Goal: Transaction & Acquisition: Purchase product/service

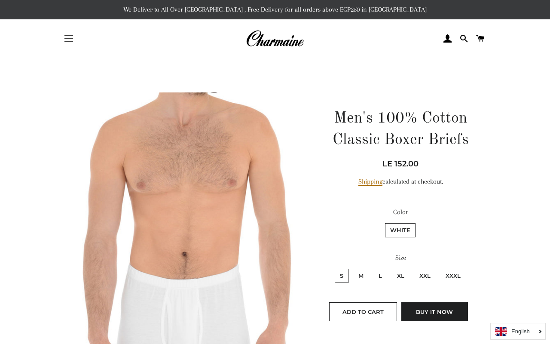
click at [78, 40] on button "Site navigation" at bounding box center [68, 38] width 21 height 21
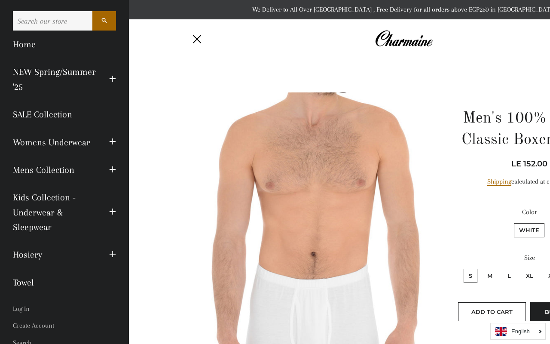
scroll to position [30, 0]
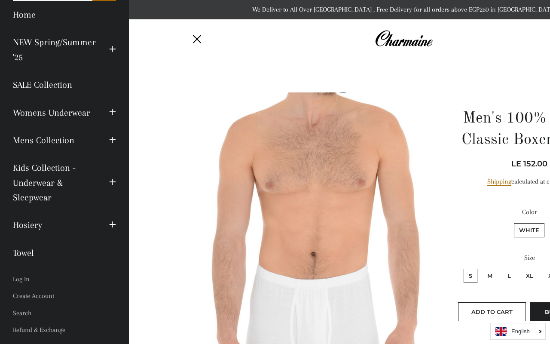
click at [71, 141] on link "Mens Collection" at bounding box center [54, 139] width 96 height 27
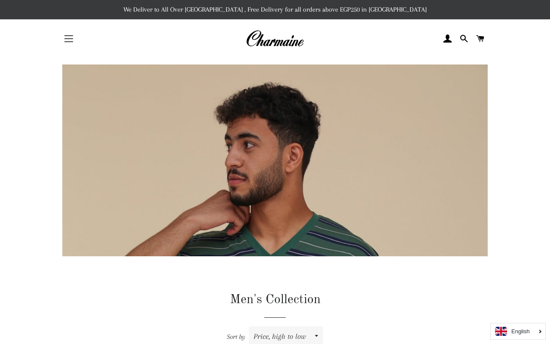
click at [64, 43] on button "Site navigation" at bounding box center [68, 38] width 21 height 21
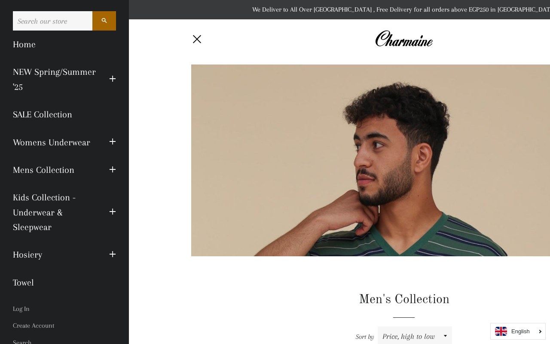
click at [115, 168] on span "button" at bounding box center [112, 170] width 7 height 11
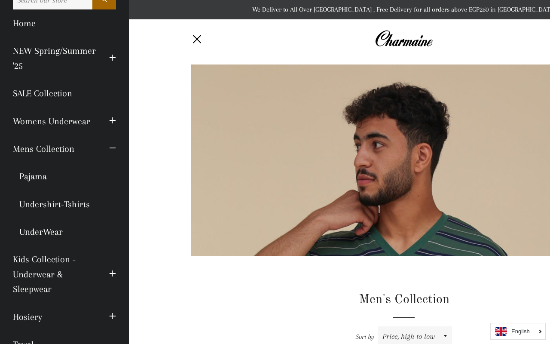
scroll to position [37, 0]
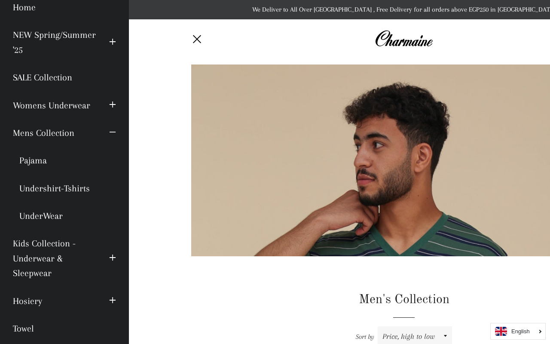
click at [47, 214] on link "UnderWear" at bounding box center [64, 215] width 116 height 27
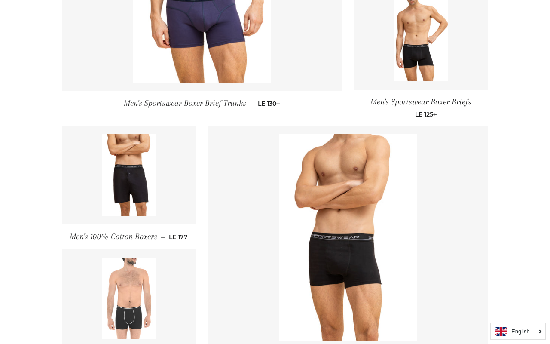
scroll to position [301, 0]
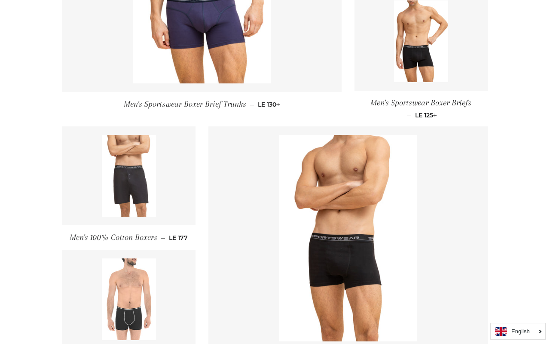
click at [127, 189] on img at bounding box center [129, 176] width 55 height 82
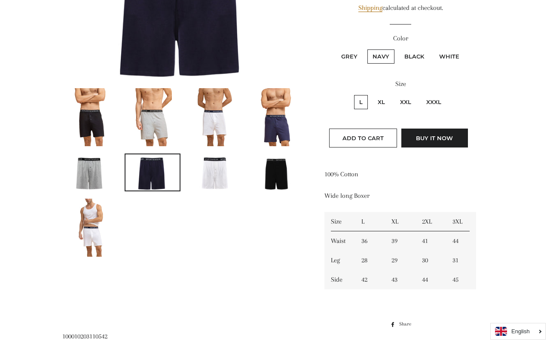
scroll to position [189, 0]
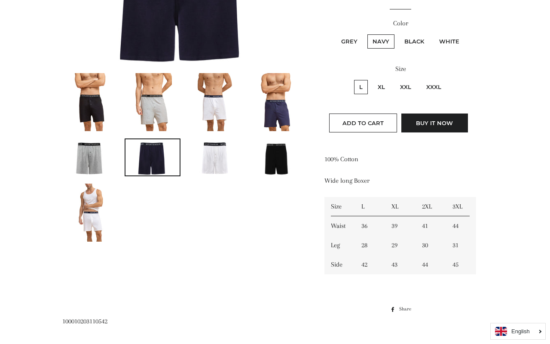
click at [77, 116] on img at bounding box center [90, 102] width 39 height 58
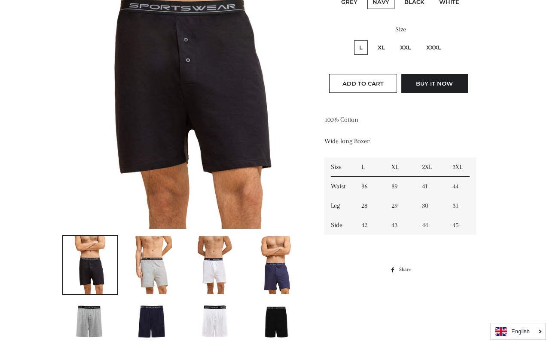
scroll to position [229, 0]
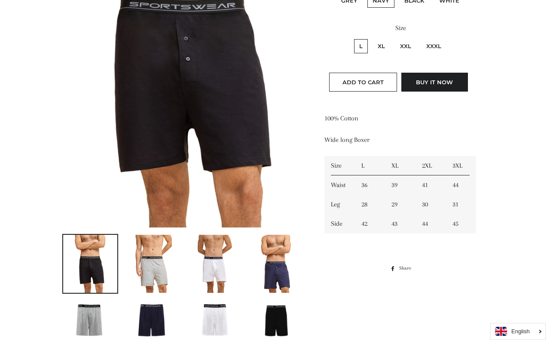
click at [147, 261] on img at bounding box center [152, 264] width 39 height 58
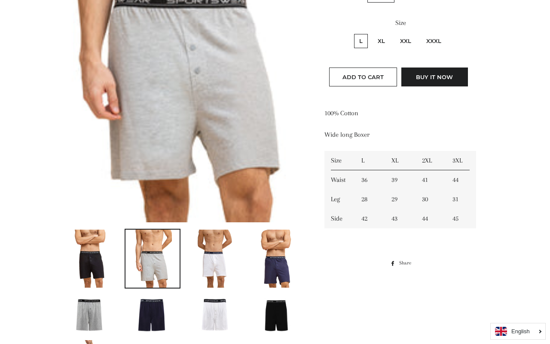
scroll to position [235, 0]
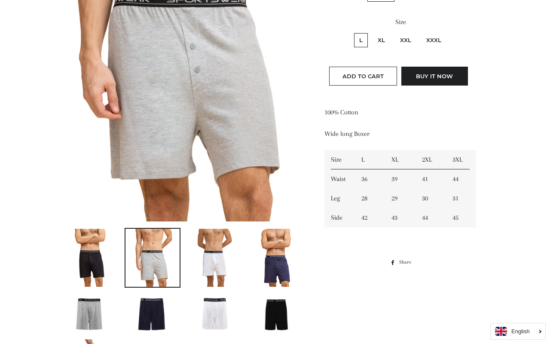
click at [205, 260] on img at bounding box center [214, 258] width 39 height 58
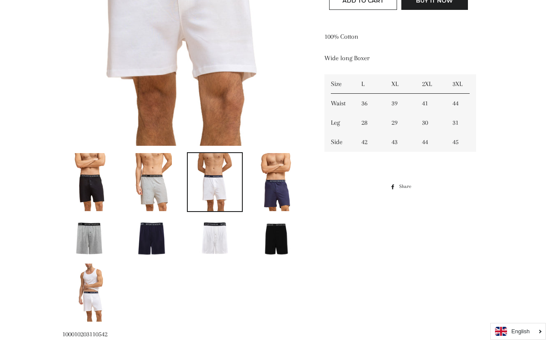
scroll to position [311, 0]
click at [268, 171] on img at bounding box center [277, 182] width 39 height 58
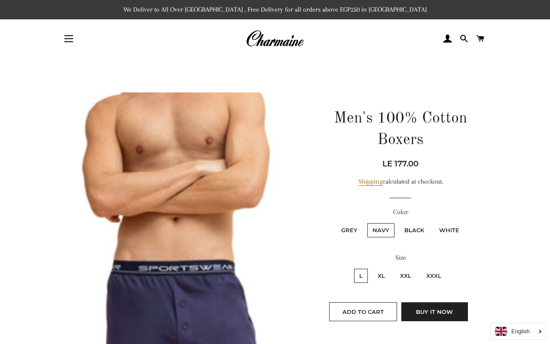
scroll to position [0, 0]
click at [74, 35] on button "Site navigation" at bounding box center [68, 38] width 21 height 21
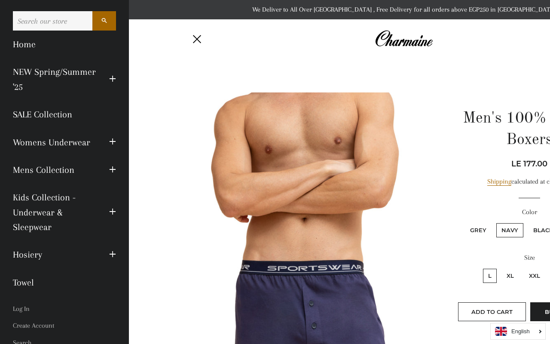
click at [114, 166] on span "button" at bounding box center [112, 170] width 7 height 11
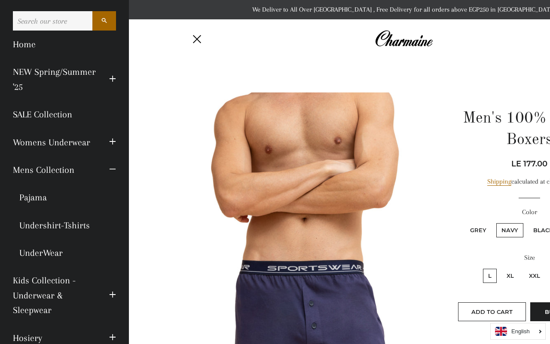
click at [38, 249] on link "UnderWear" at bounding box center [64, 252] width 116 height 27
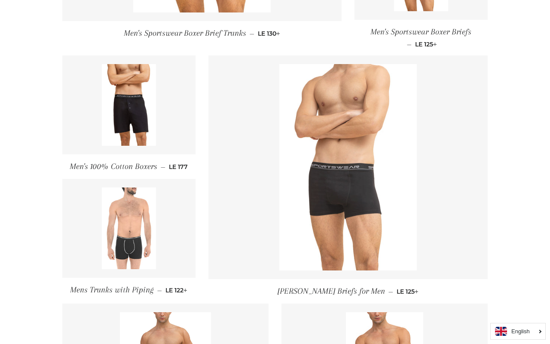
scroll to position [372, 0]
click at [341, 154] on img at bounding box center [347, 167] width 137 height 206
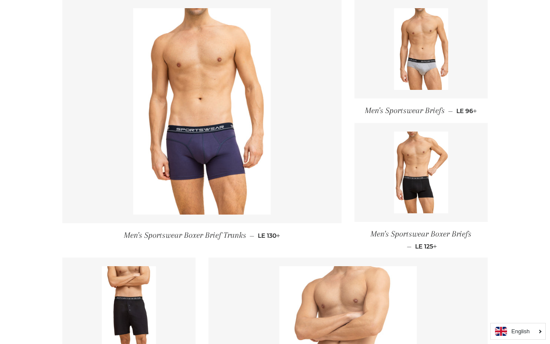
scroll to position [177, 0]
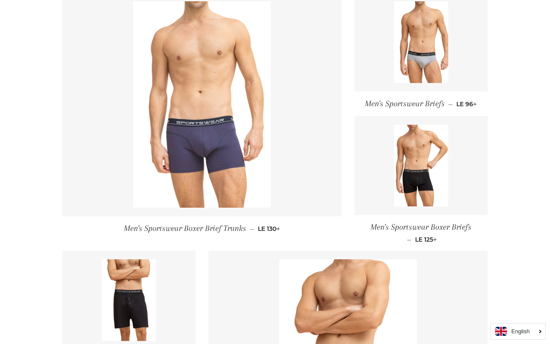
click at [275, 144] on link at bounding box center [201, 104] width 279 height 223
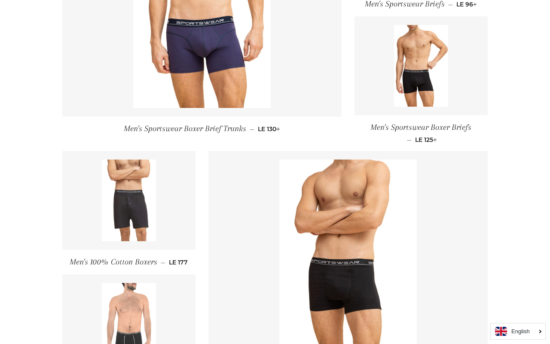
scroll to position [284, 0]
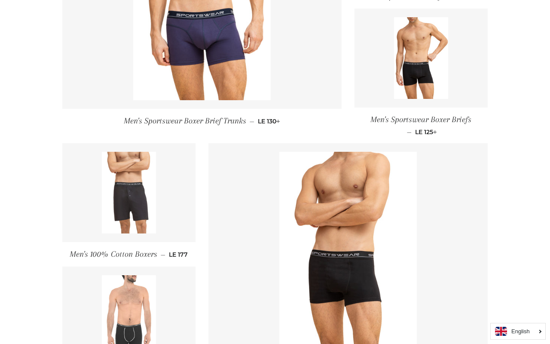
click at [128, 218] on img at bounding box center [129, 193] width 55 height 82
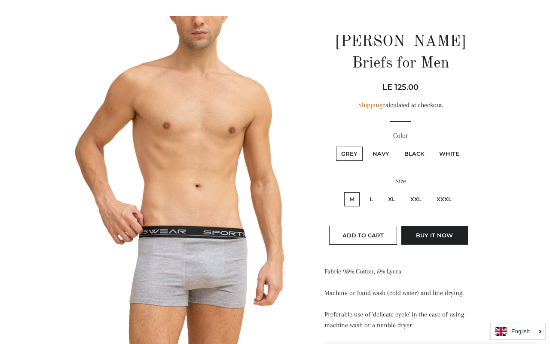
scroll to position [77, 0]
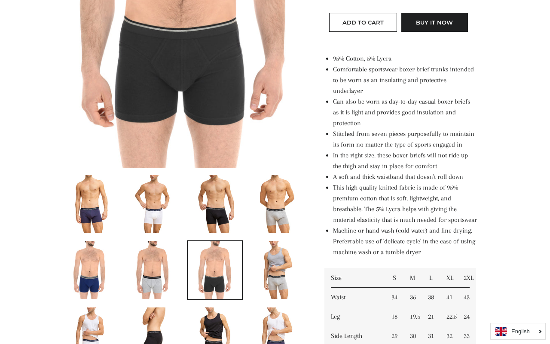
scroll to position [290, 0]
click at [271, 212] on img at bounding box center [277, 203] width 39 height 58
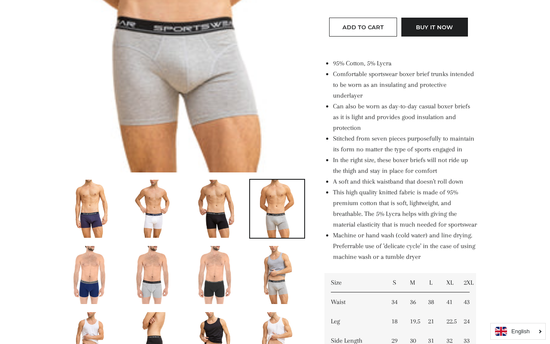
scroll to position [284, 0]
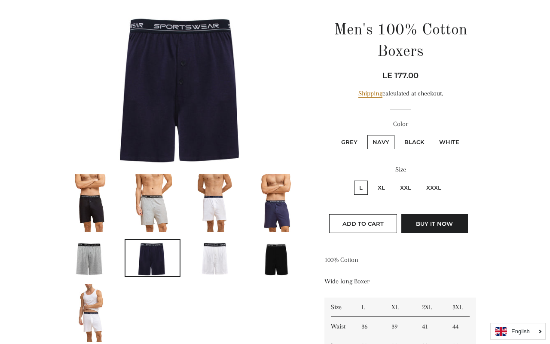
scroll to position [87, 0]
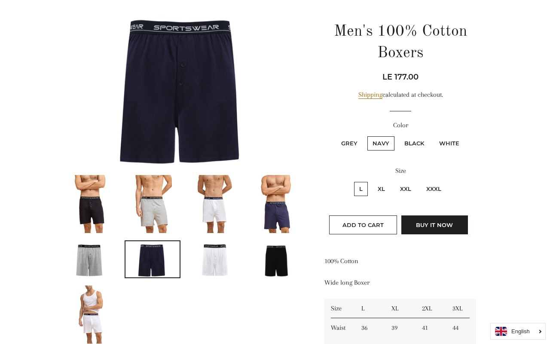
click at [89, 208] on img at bounding box center [90, 204] width 39 height 58
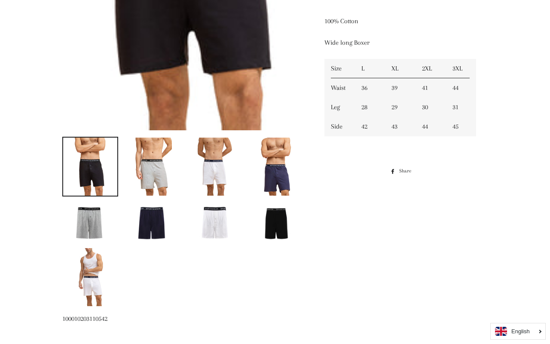
scroll to position [327, 0]
click at [152, 224] on img at bounding box center [152, 221] width 54 height 36
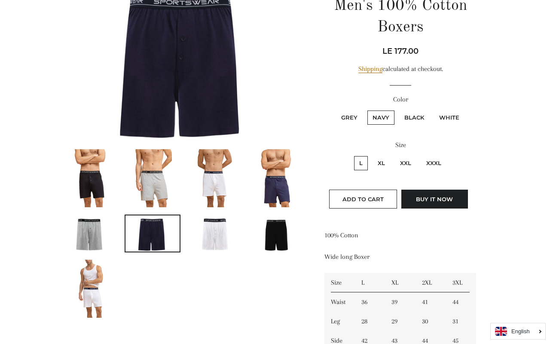
scroll to position [113, 0]
click at [214, 201] on img at bounding box center [214, 178] width 39 height 58
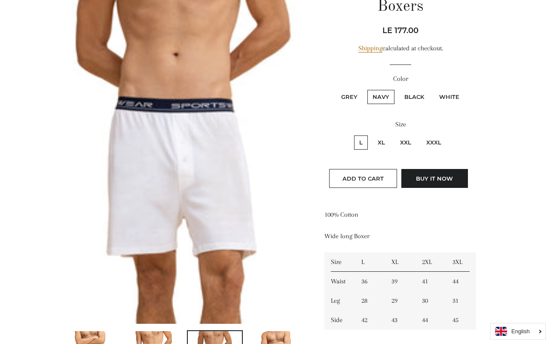
scroll to position [133, 0]
click at [379, 143] on label "XL" at bounding box center [381, 143] width 18 height 14
click at [372, 135] on input "XL" at bounding box center [371, 134] width 0 height 0
radio input "true"
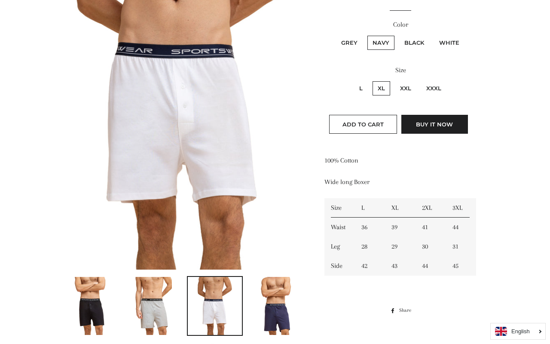
scroll to position [186, 0]
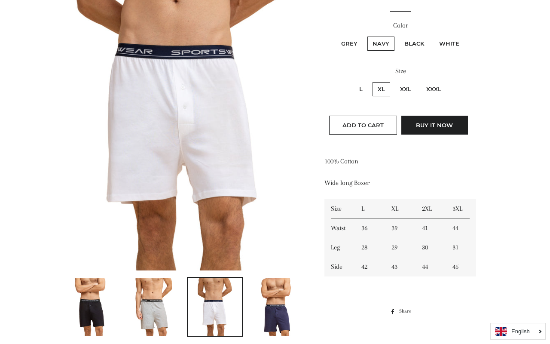
click at [405, 87] on label "XXL" at bounding box center [405, 89] width 21 height 14
click at [394, 81] on input "XXL" at bounding box center [394, 81] width 0 height 0
radio input "true"
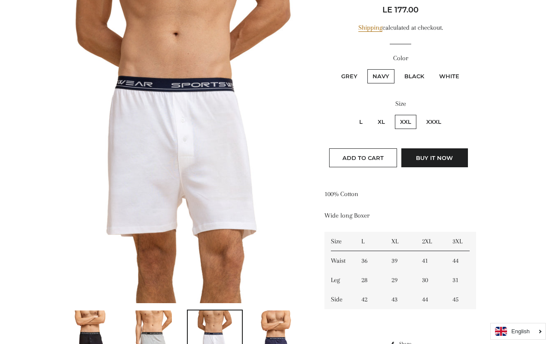
click at [407, 82] on label "Black" at bounding box center [414, 76] width 30 height 14
click at [398, 68] on input "Black" at bounding box center [398, 68] width 0 height 0
radio input "true"
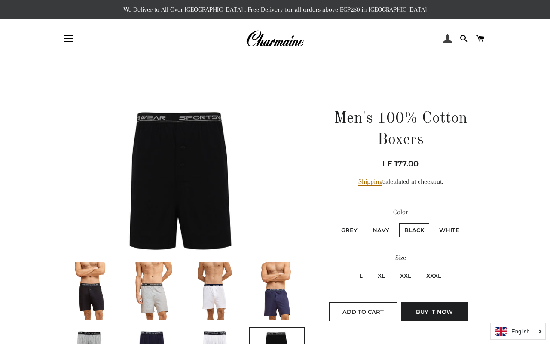
click at [448, 38] on span at bounding box center [447, 38] width 8 height 13
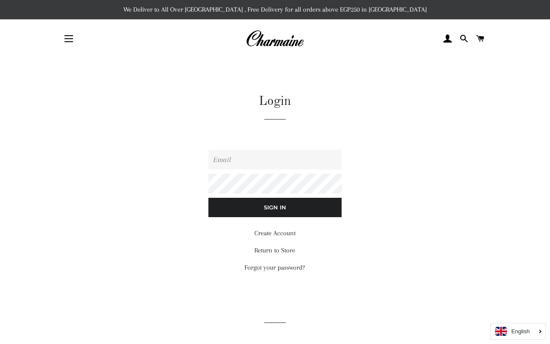
click at [266, 232] on link "Create Account" at bounding box center [274, 233] width 41 height 8
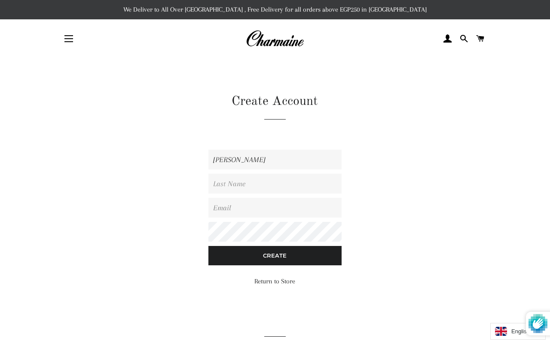
type input "[PERSON_NAME]"
type input "[EMAIL_ADDRESS][DOMAIN_NAME]"
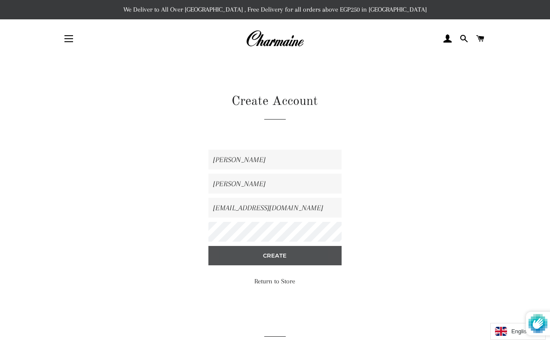
click at [286, 255] on input "Create" at bounding box center [274, 255] width 133 height 19
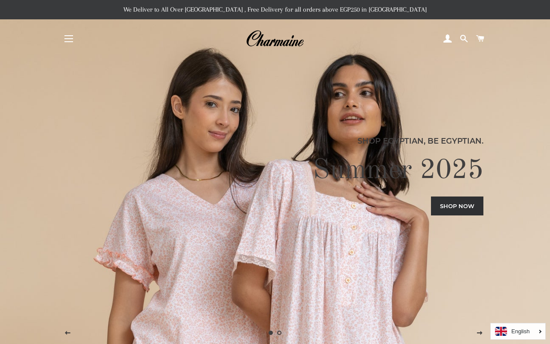
click at [73, 43] on button "Site navigation" at bounding box center [68, 38] width 21 height 21
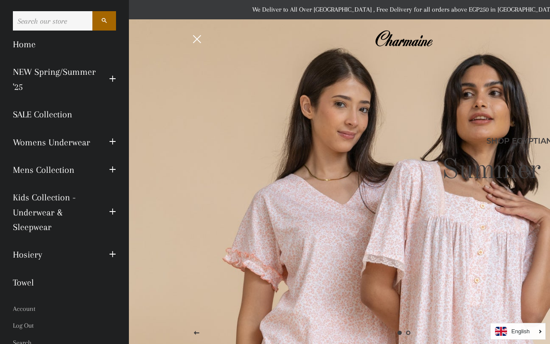
click at [105, 163] on button "Expand submenu Mens Collection Collapse submenu Mens Collection" at bounding box center [113, 170] width 20 height 24
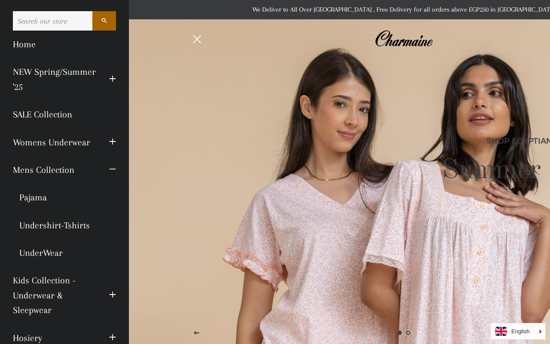
click at [39, 253] on link "UnderWear" at bounding box center [64, 252] width 116 height 27
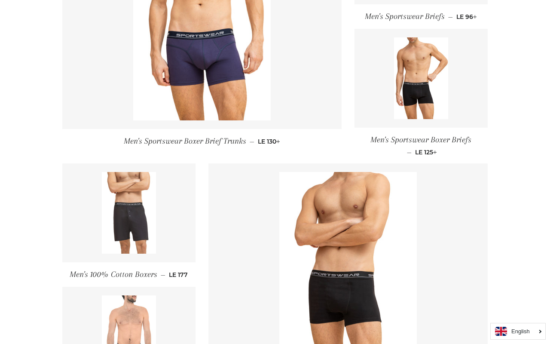
scroll to position [270, 0]
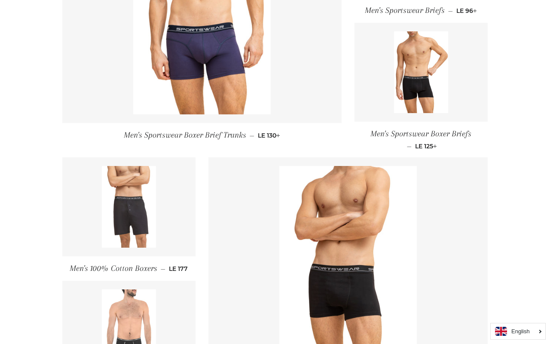
click at [109, 205] on img at bounding box center [129, 207] width 55 height 82
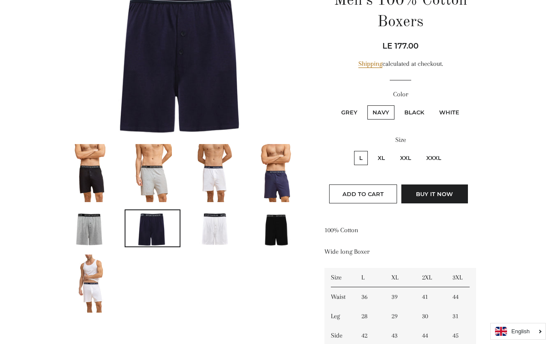
scroll to position [118, 0]
click at [409, 159] on label "XXL" at bounding box center [405, 158] width 21 height 14
click at [394, 150] on input "XXL" at bounding box center [394, 150] width 0 height 0
radio input "true"
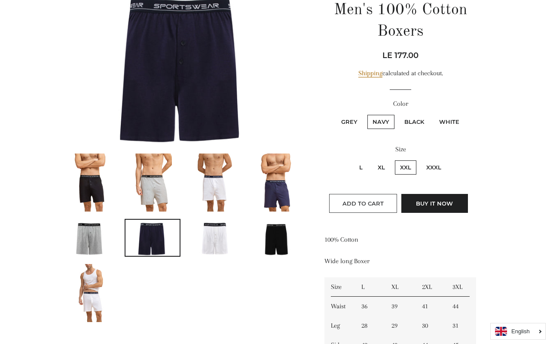
scroll to position [107, 0]
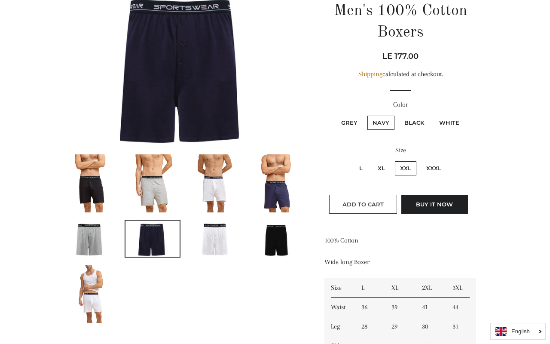
click at [359, 202] on span "Add to Cart" at bounding box center [362, 204] width 41 height 7
click at [415, 122] on label "Black" at bounding box center [414, 123] width 30 height 14
click at [398, 115] on input "Black" at bounding box center [398, 114] width 0 height 0
radio input "true"
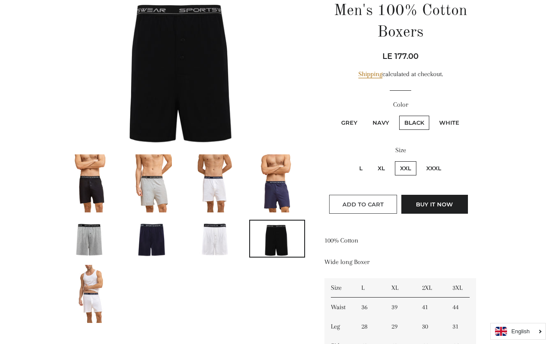
click at [371, 201] on span "Add to Cart" at bounding box center [362, 204] width 41 height 7
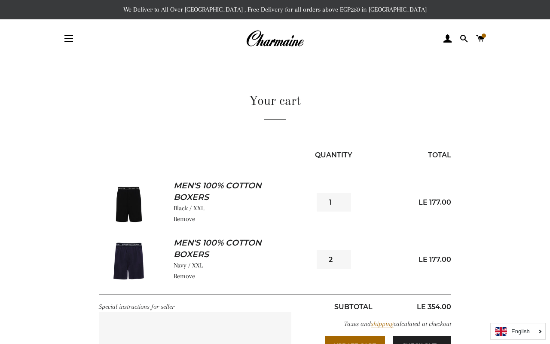
click at [342, 256] on input "2" at bounding box center [334, 259] width 34 height 18
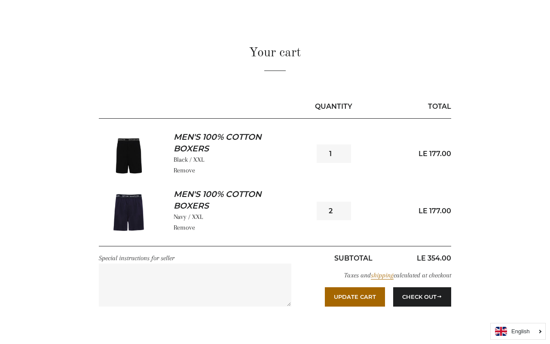
scroll to position [50, 0]
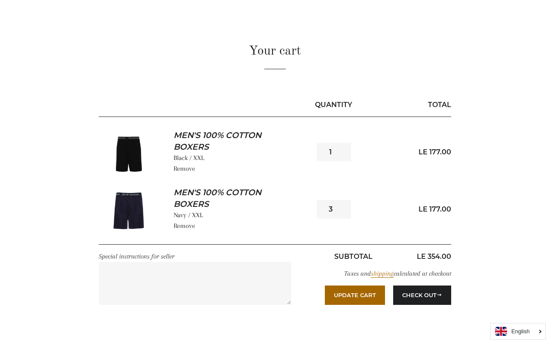
click at [344, 207] on input "3" at bounding box center [334, 209] width 34 height 18
click at [486, 210] on div "Your cart Quantity Total Men's 100% Cotton Boxers Black / XXL Remove 1" at bounding box center [268, 183] width 438 height 282
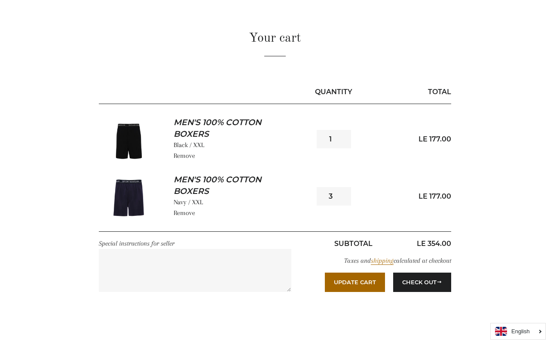
scroll to position [68, 0]
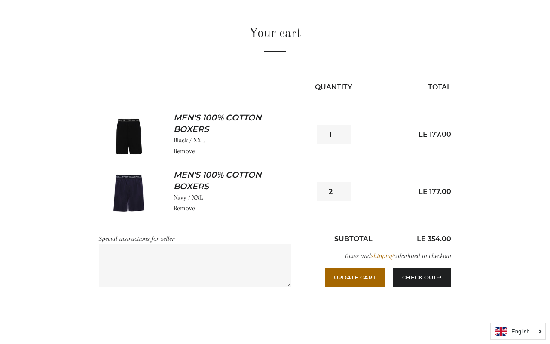
click at [343, 195] on input "2" at bounding box center [334, 191] width 34 height 18
click at [490, 217] on div "Your cart Quantity Total Men's 100% Cotton Boxers Black / XXL Remove" at bounding box center [274, 165] width 451 height 282
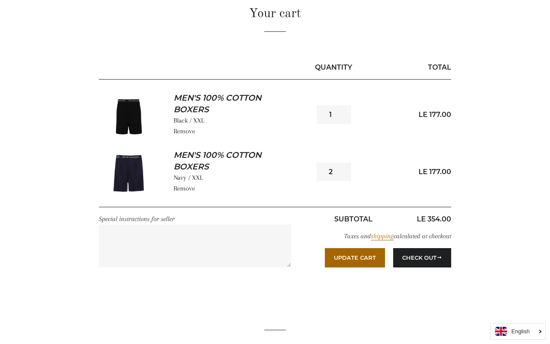
scroll to position [89, 0]
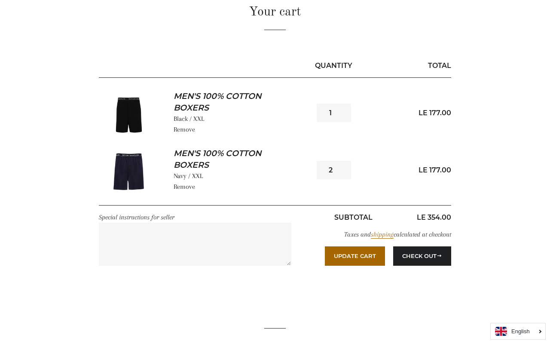
type input "3"
click at [340, 168] on input "3" at bounding box center [334, 170] width 34 height 18
click at [357, 263] on button "Update Cart" at bounding box center [355, 255] width 60 height 19
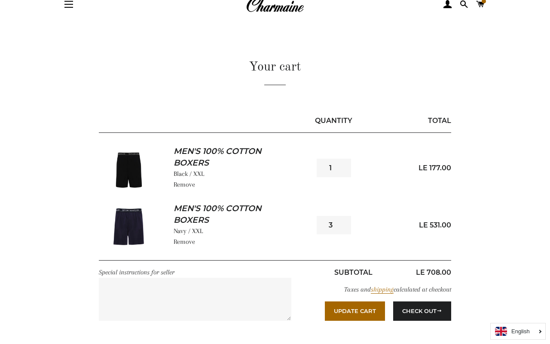
scroll to position [37, 0]
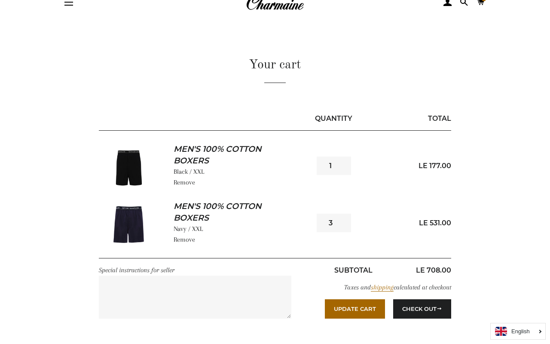
type input "2"
click at [344, 223] on input "2" at bounding box center [334, 223] width 34 height 18
click at [492, 256] on div "Your cart Quantity Total Men's 100% Cotton Boxers Black / XXL Remove" at bounding box center [274, 197] width 451 height 282
click at [363, 308] on button "Update Cart" at bounding box center [355, 308] width 60 height 19
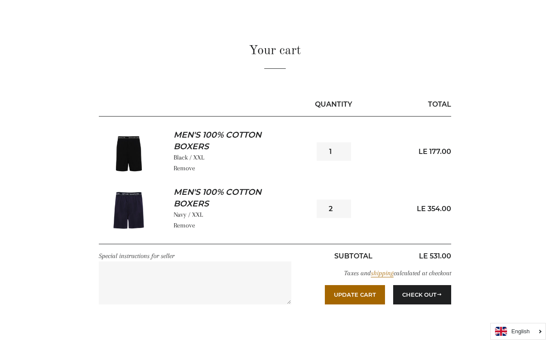
scroll to position [65, 0]
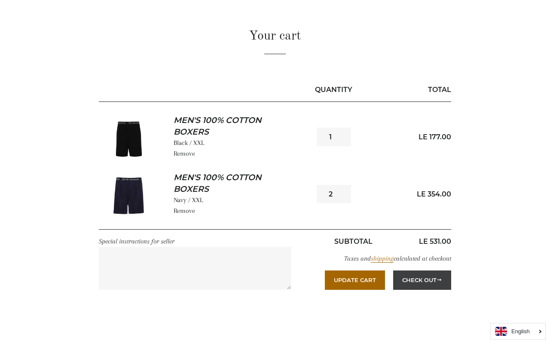
click at [416, 279] on button "Check Out" at bounding box center [422, 279] width 58 height 19
